Goal: Information Seeking & Learning: Learn about a topic

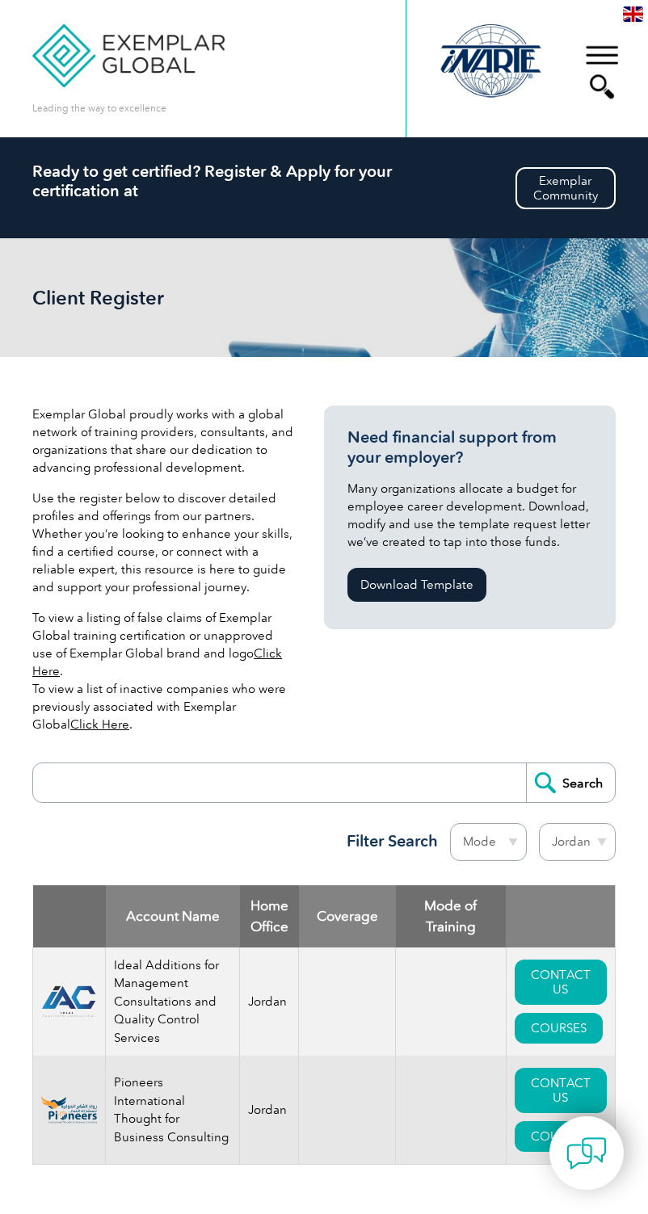
select select "Jordan"
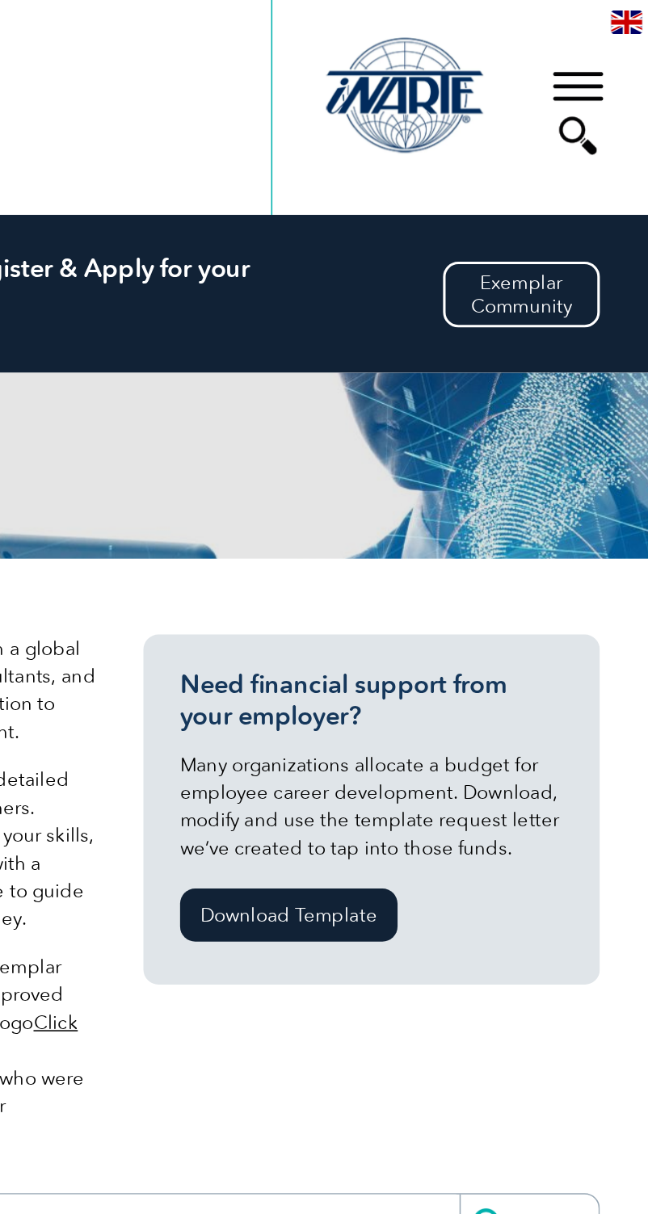
click at [634, 19] on img at bounding box center [633, 13] width 20 height 15
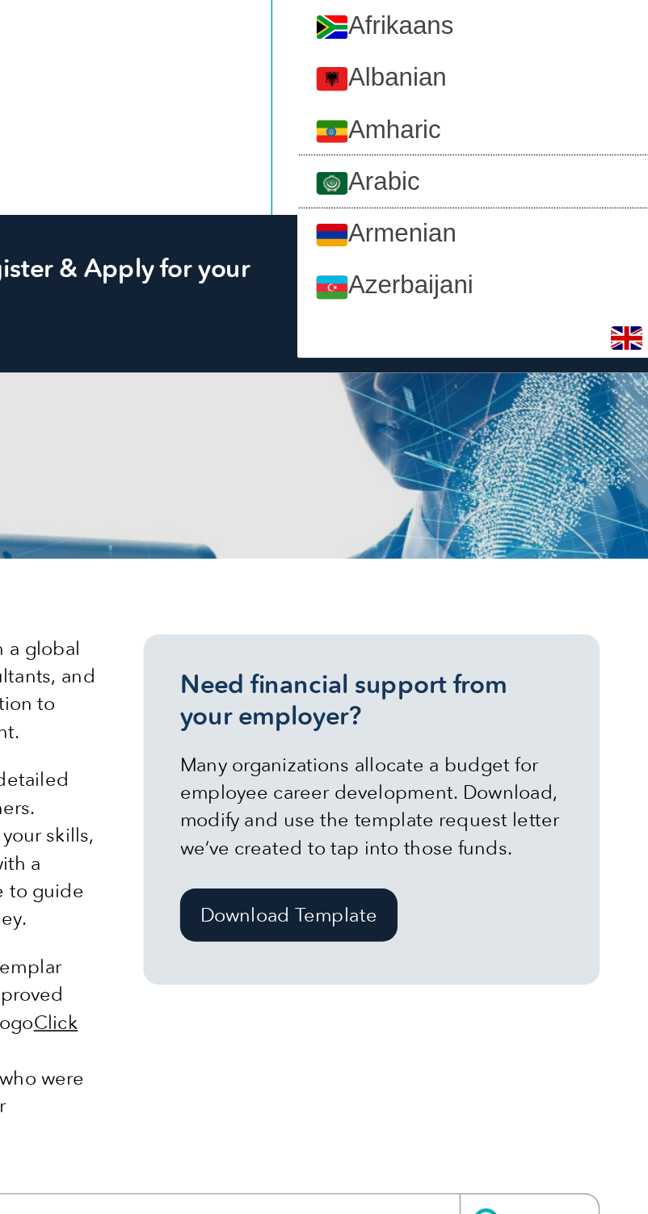
click at [519, 120] on link "Arabic" at bounding box center [534, 115] width 225 height 33
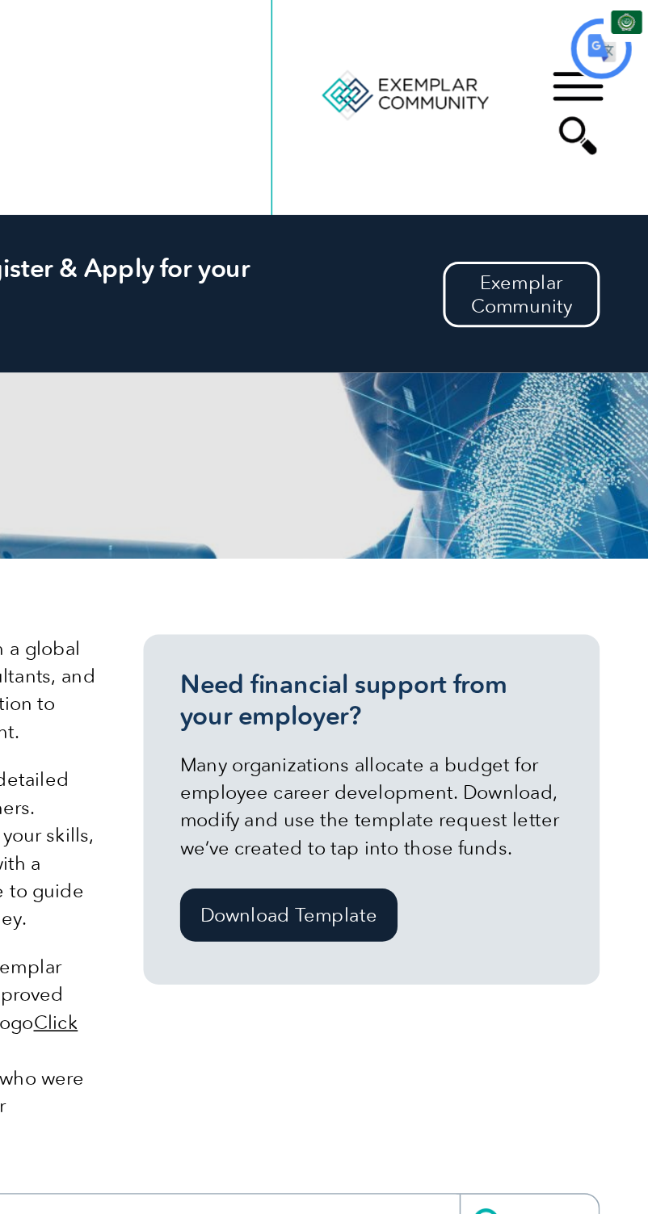
type input "يبحث"
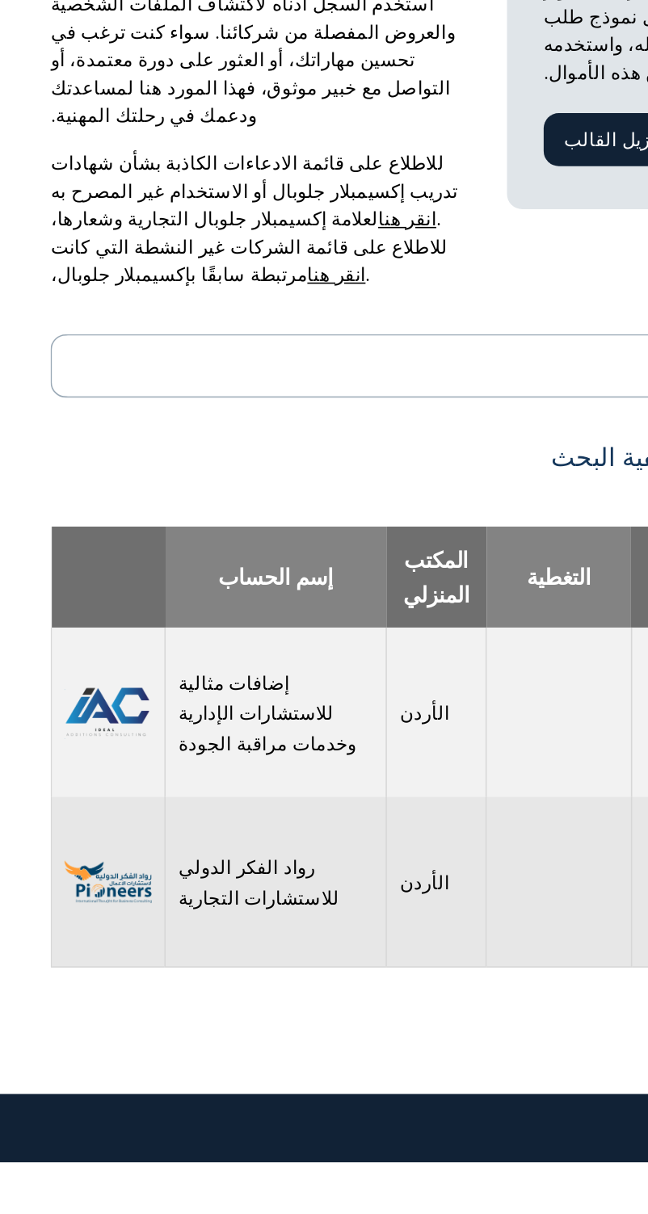
scroll to position [25, 0]
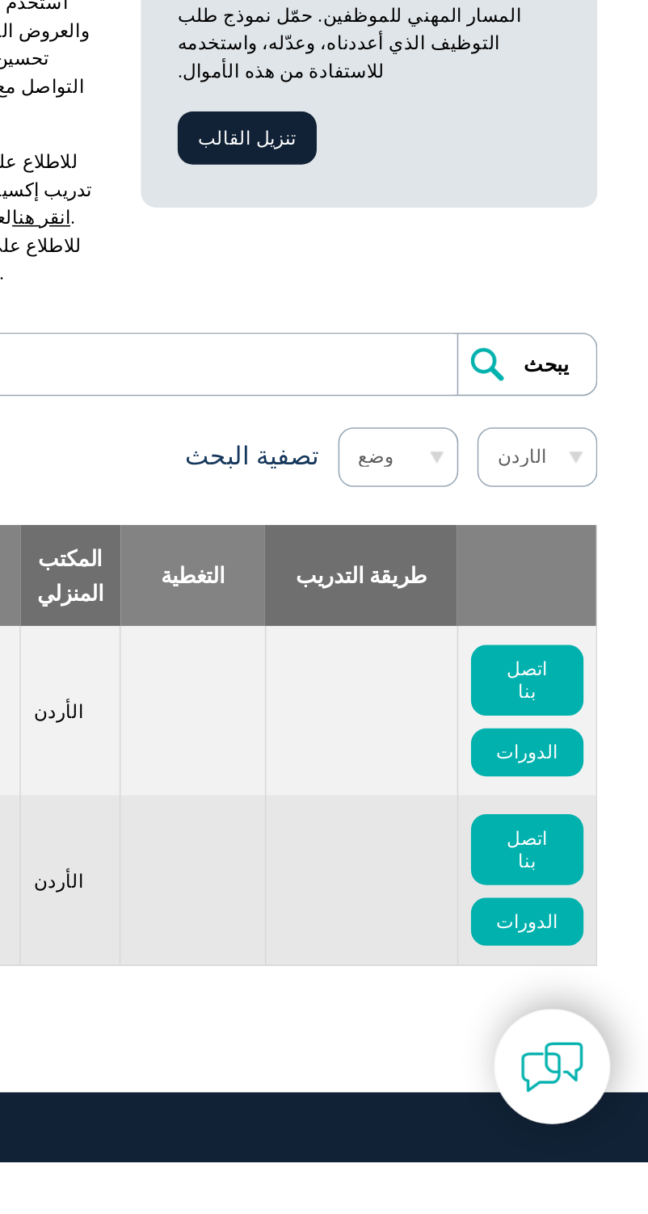
click at [596, 745] on select "منطقة أستراليا البحرين بنغلاديش البرازيل كندا كولومبيا جمهورية الدومينيكان مصر …" at bounding box center [577, 764] width 77 height 38
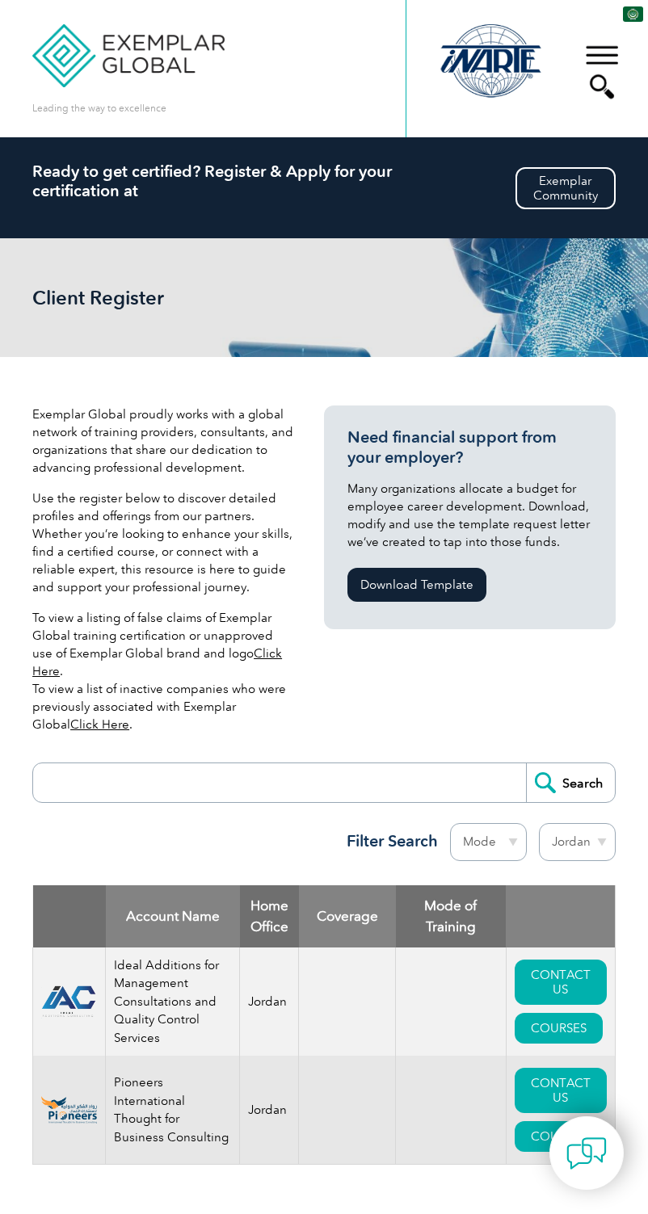
select select "Jordan"
type input "يبحث"
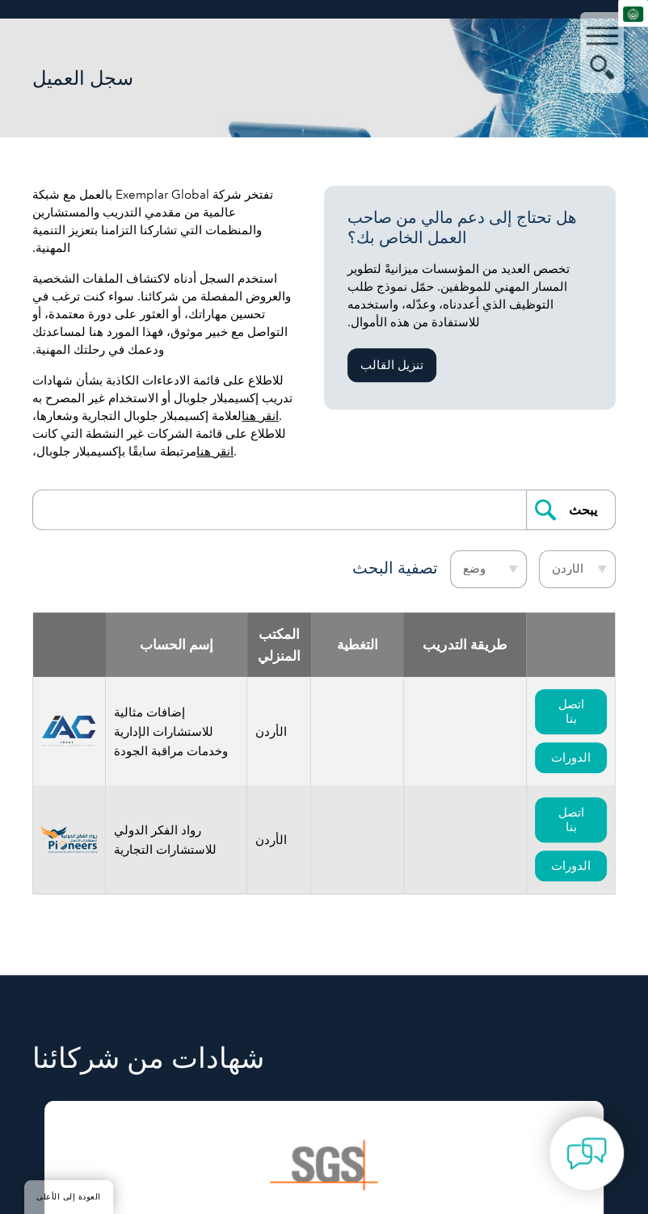
scroll to position [225, 0]
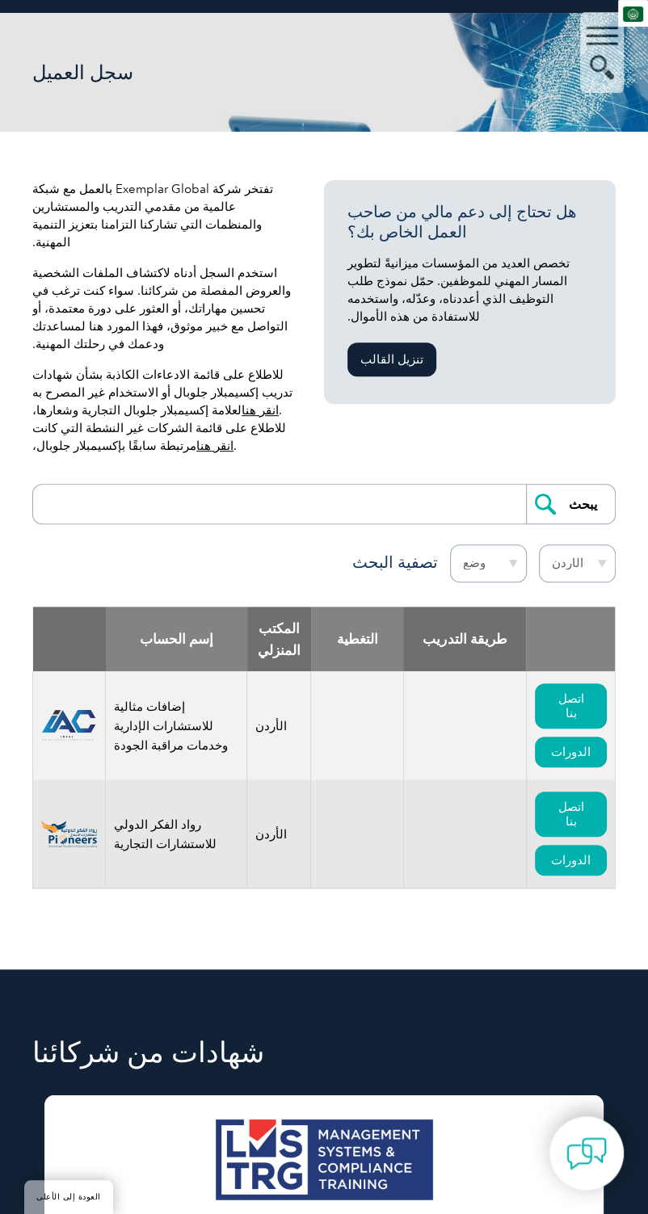
click at [443, 485] on input "search" at bounding box center [283, 504] width 485 height 39
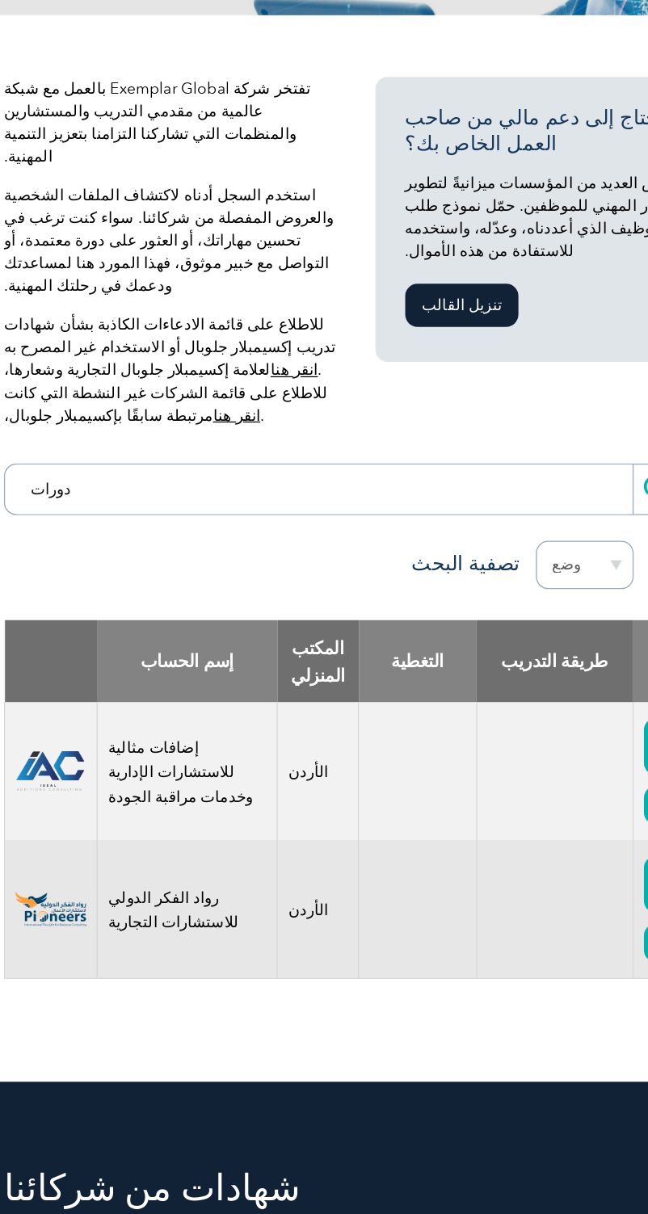
type input "دورات"
click at [526, 485] on input "يبحث" at bounding box center [570, 504] width 89 height 39
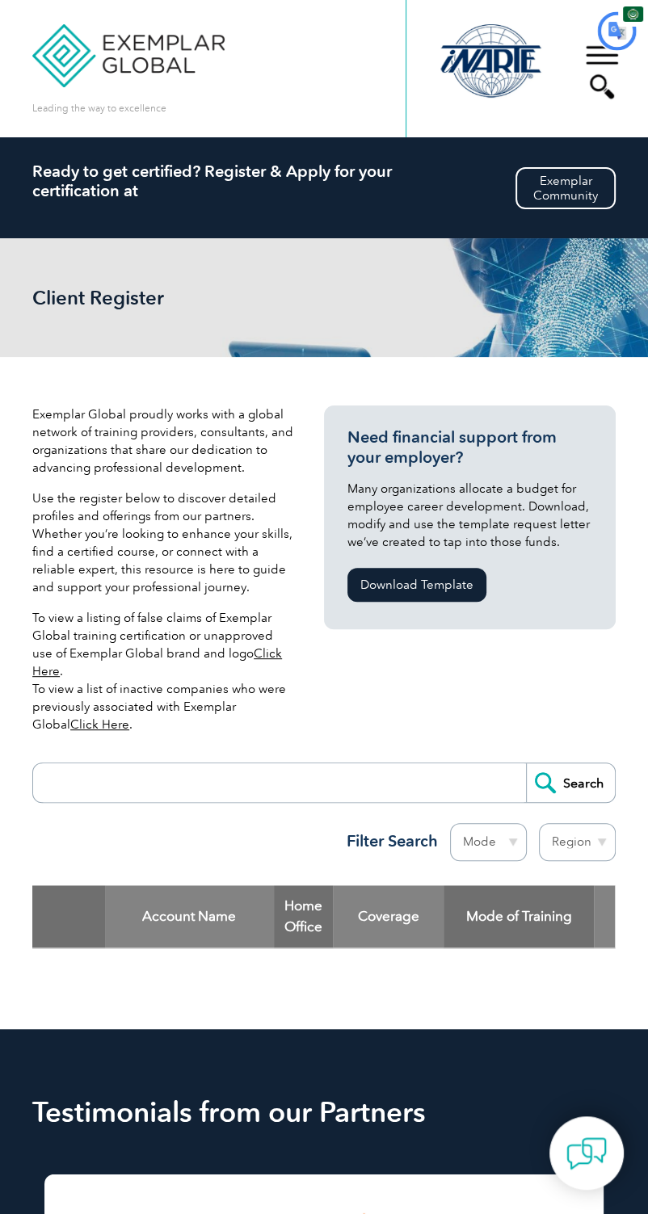
type input "يبحث"
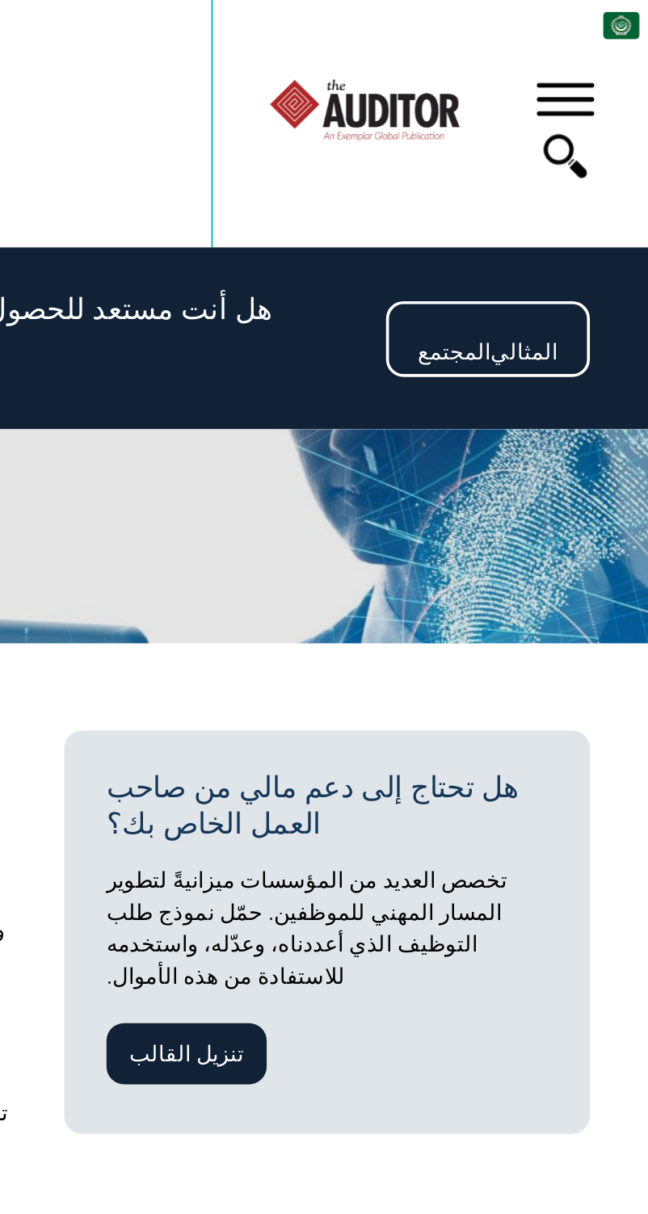
click at [632, 18] on img at bounding box center [633, 13] width 20 height 15
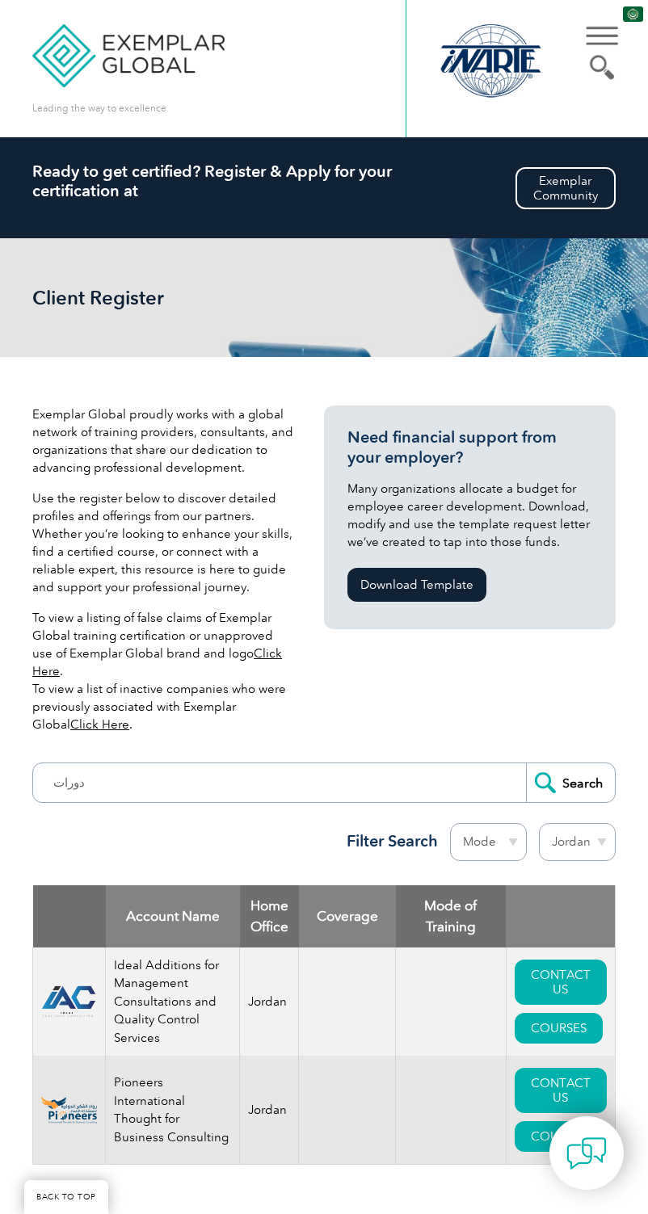
select select "Jordan"
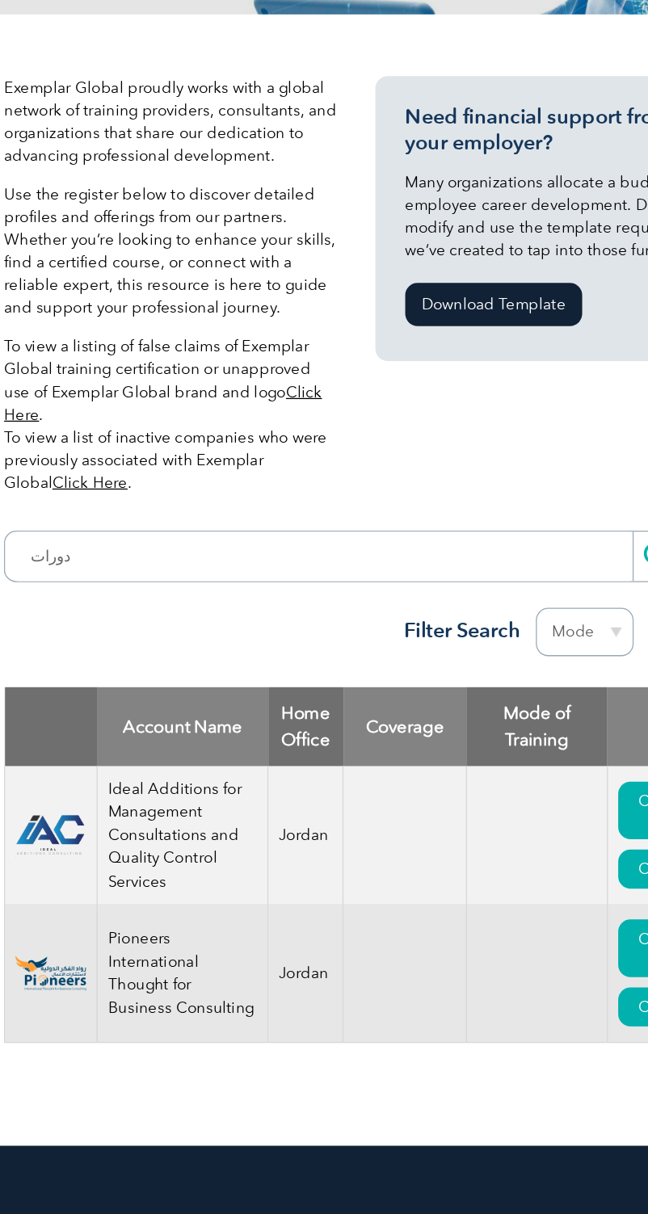
type input "يبحث"
